Goal: Navigation & Orientation: Find specific page/section

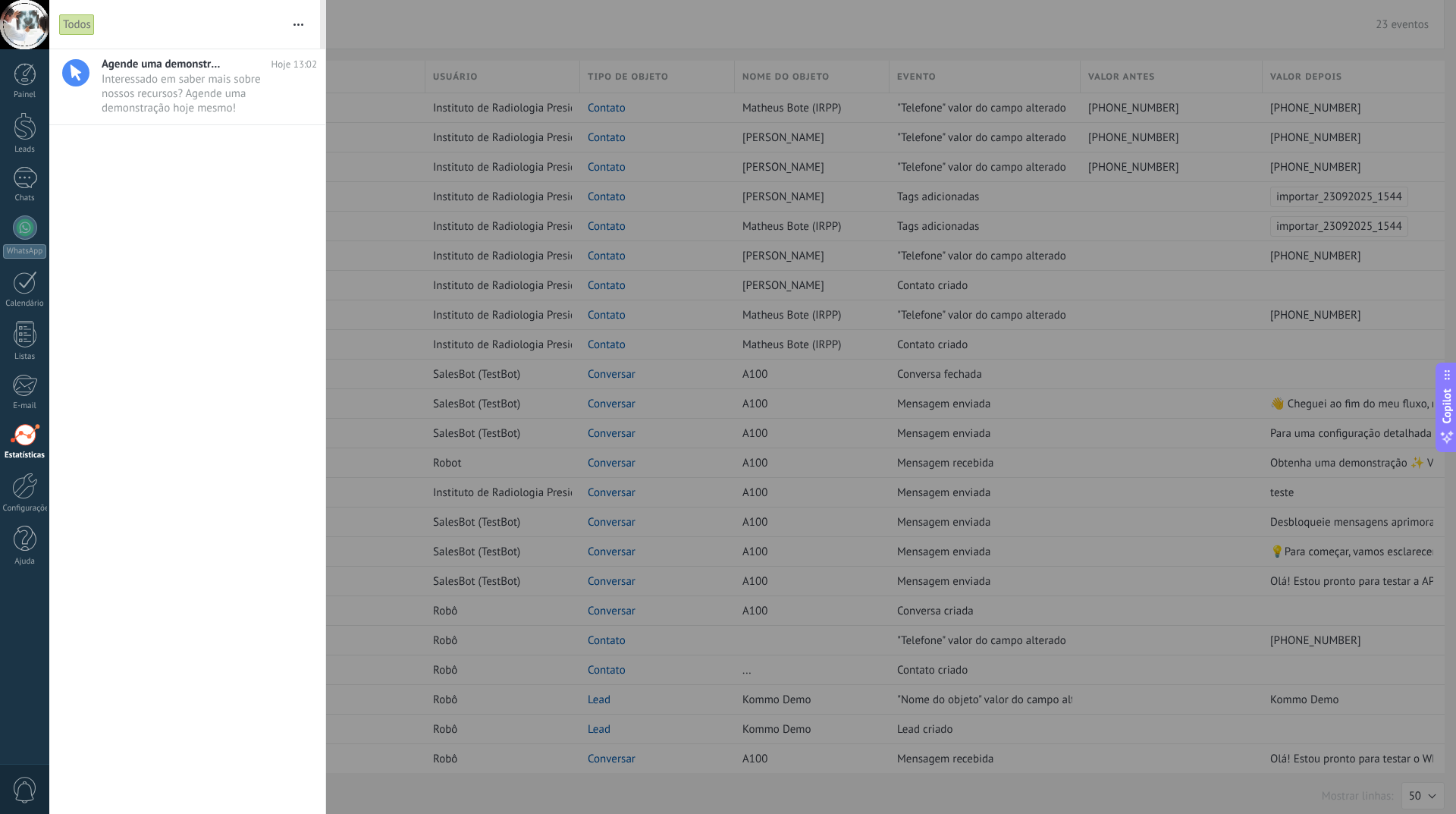
click at [15, 438] on div at bounding box center [25, 435] width 30 height 23
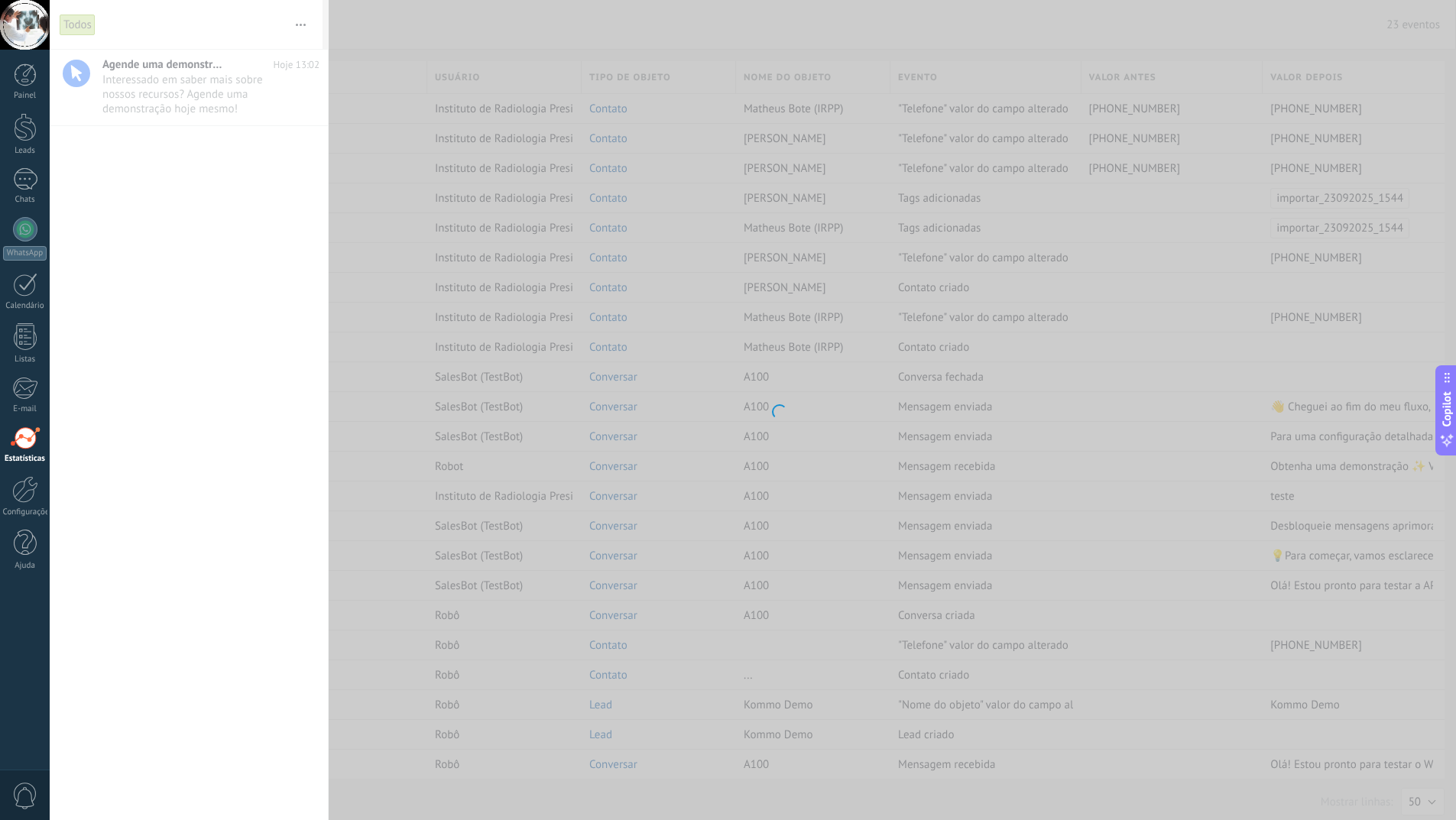
click at [448, 14] on body ".abccls-1,.abccls-2{fill-rule:evenodd}.abccls-2{fill:#fff} .abfcls-1{fill:none}…" at bounding box center [728, 410] width 1456 height 820
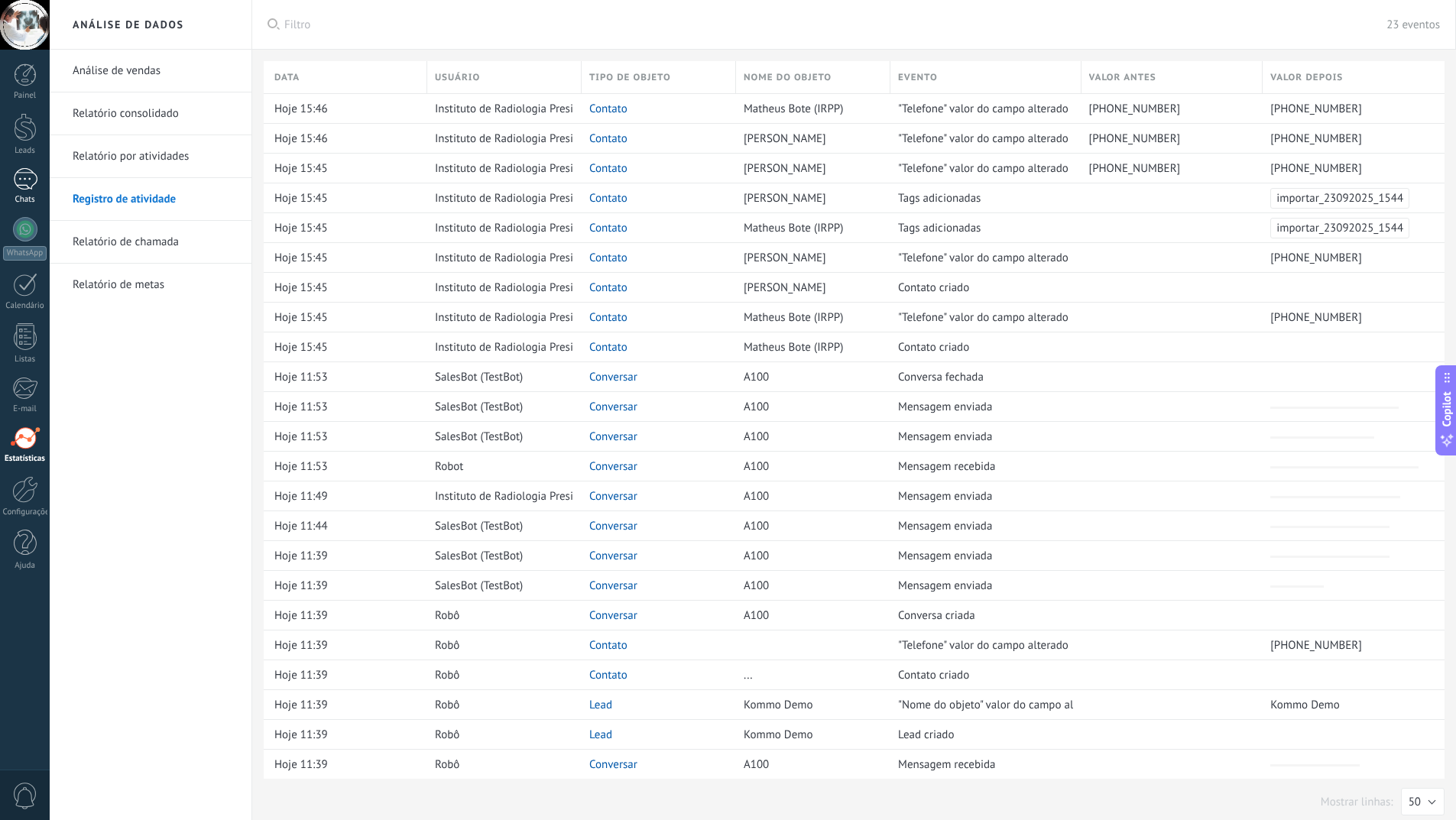
click at [25, 177] on div at bounding box center [26, 179] width 25 height 22
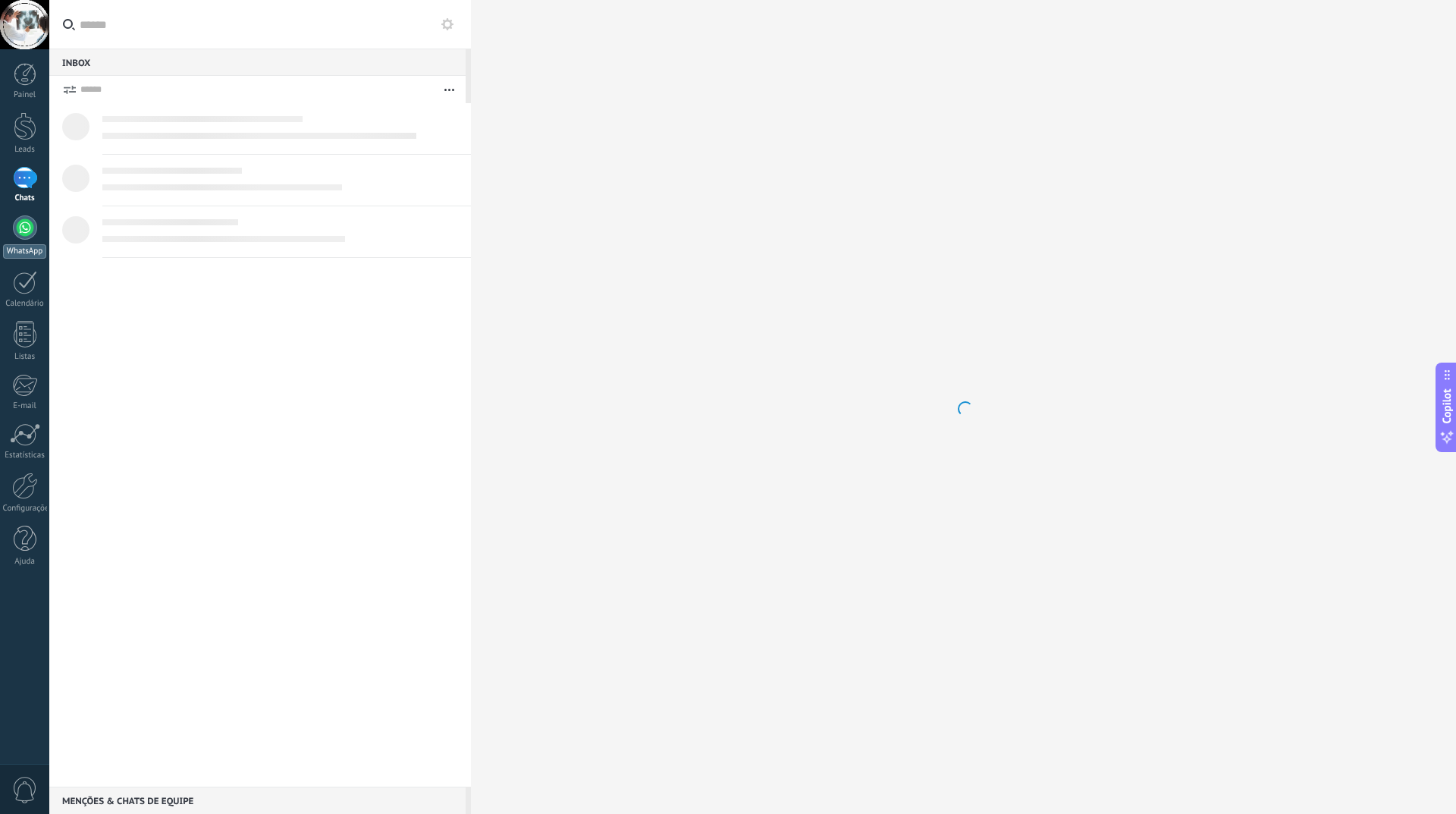
click at [23, 227] on div at bounding box center [25, 228] width 25 height 25
